Goal: Task Accomplishment & Management: Manage account settings

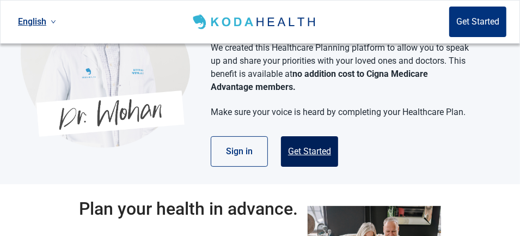
scroll to position [109, 0]
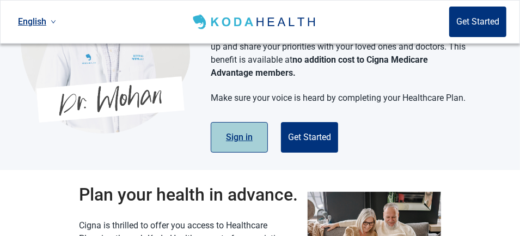
click at [240, 123] on button "Sign in" at bounding box center [239, 137] width 57 height 31
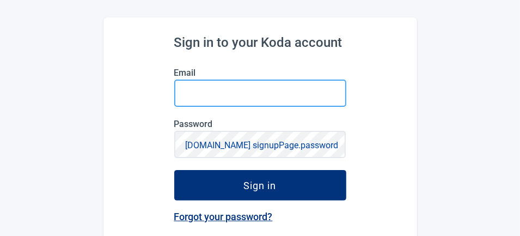
click at [201, 95] on input "Email" at bounding box center [260, 93] width 172 height 27
type input "sharmill533"
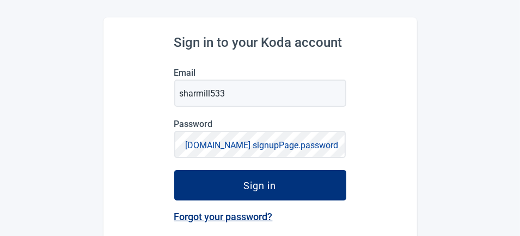
click at [197, 146] on button "[DOMAIN_NAME] signupPage.password" at bounding box center [262, 145] width 160 height 15
drag, startPoint x: 265, startPoint y: 149, endPoint x: 282, endPoint y: 144, distance: 18.0
click at [268, 149] on button "signupPage.hide signupPage.password" at bounding box center [263, 145] width 158 height 15
click at [334, 143] on button "[DOMAIN_NAME] signupPage.password" at bounding box center [262, 145] width 160 height 15
click at [241, 153] on div "Password [SECURITY_DATA] signupPage.password" at bounding box center [260, 138] width 172 height 39
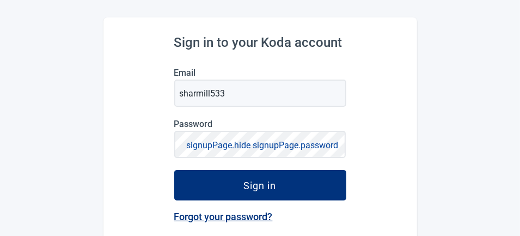
click at [188, 145] on button "signupPage.hide signupPage.password" at bounding box center [263, 145] width 158 height 15
click at [185, 141] on button "[DOMAIN_NAME] signupPage.password" at bounding box center [262, 145] width 160 height 15
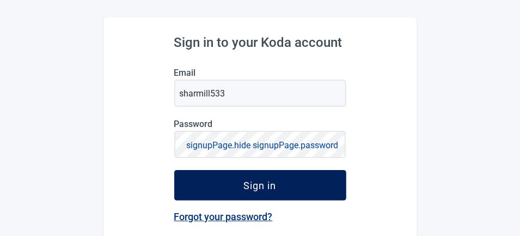
click at [271, 188] on div "Sign in" at bounding box center [260, 185] width 33 height 11
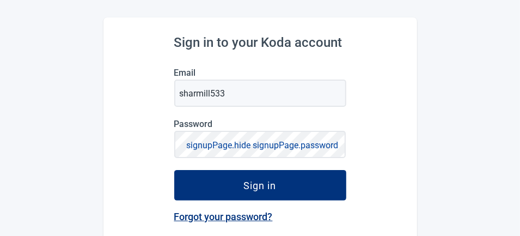
click at [237, 77] on label "Email" at bounding box center [260, 73] width 172 height 10
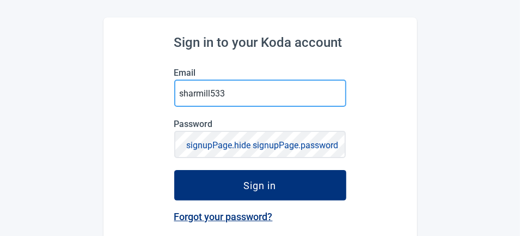
click at [237, 80] on input "sharmill533" at bounding box center [260, 93] width 172 height 27
type input "s"
type input "[EMAIL_ADDRESS][DOMAIN_NAME]"
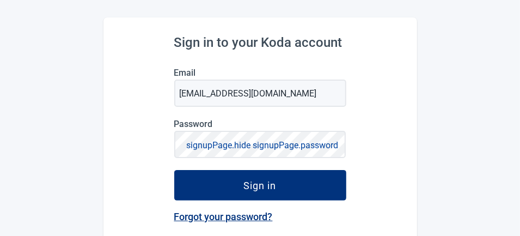
click at [338, 143] on button "signupPage.hide signupPage.password" at bounding box center [263, 145] width 158 height 15
drag, startPoint x: 181, startPoint y: 141, endPoint x: 284, endPoint y: 141, distance: 102.9
click at [284, 141] on button "[DOMAIN_NAME] signupPage.password" at bounding box center [262, 145] width 160 height 15
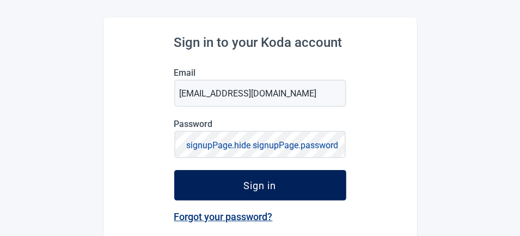
click at [258, 184] on div "Sign in" at bounding box center [260, 185] width 33 height 11
